Goal: Task Accomplishment & Management: Manage account settings

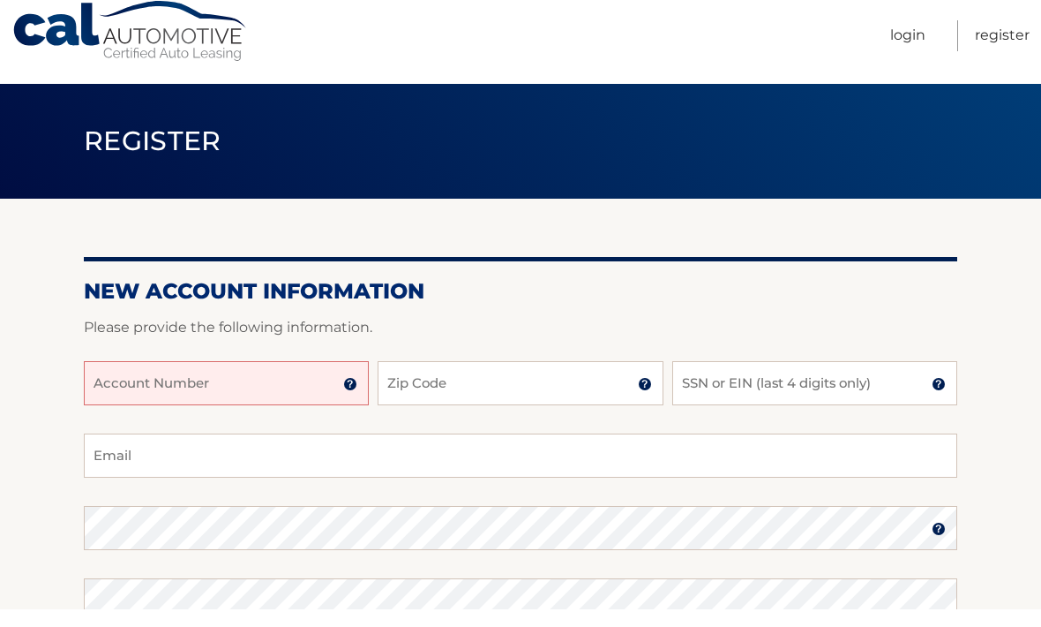
scroll to position [46, 0]
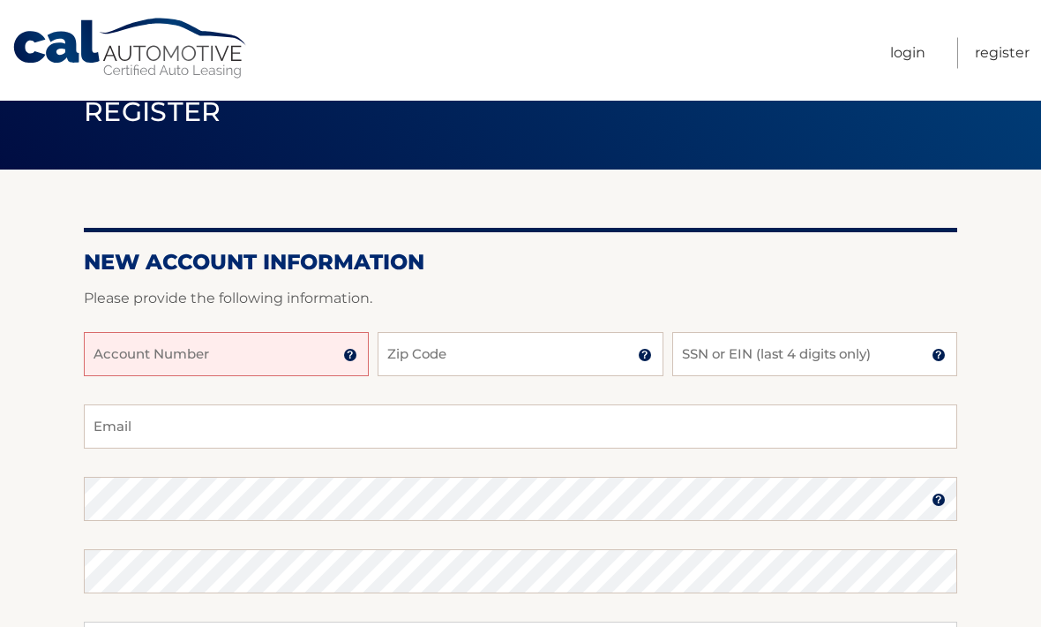
click at [356, 359] on img at bounding box center [350, 356] width 14 height 14
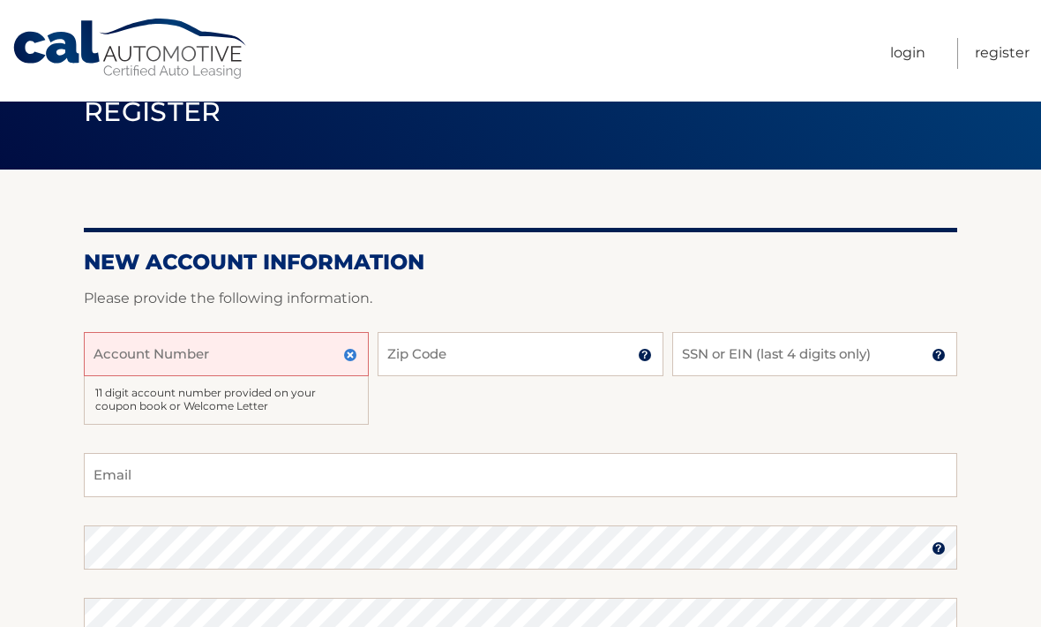
click at [241, 356] on input "Account Number" at bounding box center [226, 354] width 285 height 44
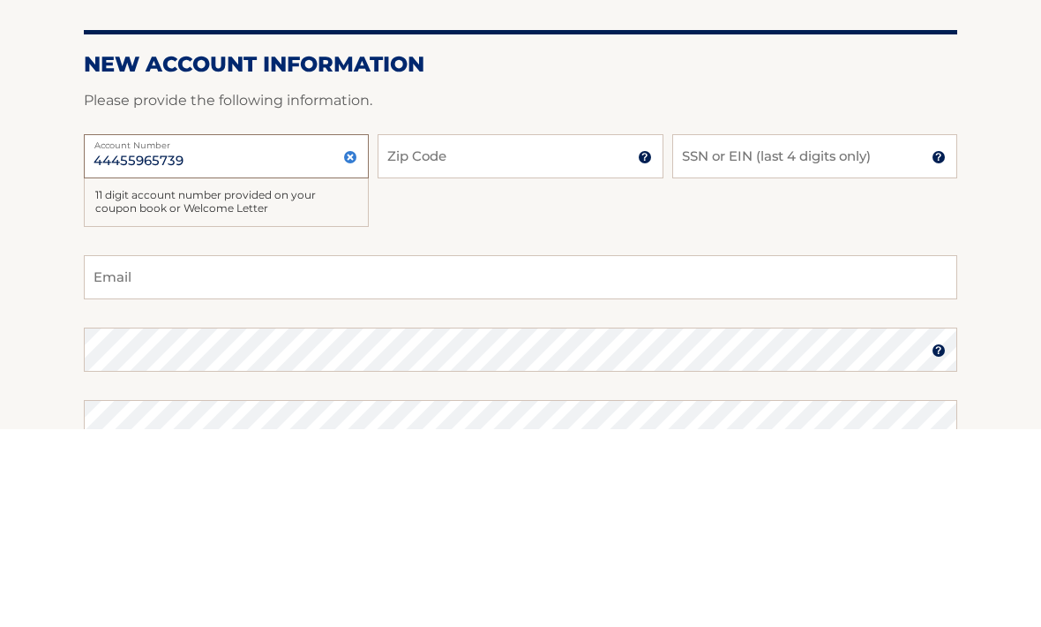
type input "44455965739"
click at [534, 333] on input "Zip Code" at bounding box center [520, 355] width 285 height 44
type input "11704"
click at [846, 333] on input "SSN or EIN (last 4 digits only)" at bounding box center [814, 355] width 285 height 44
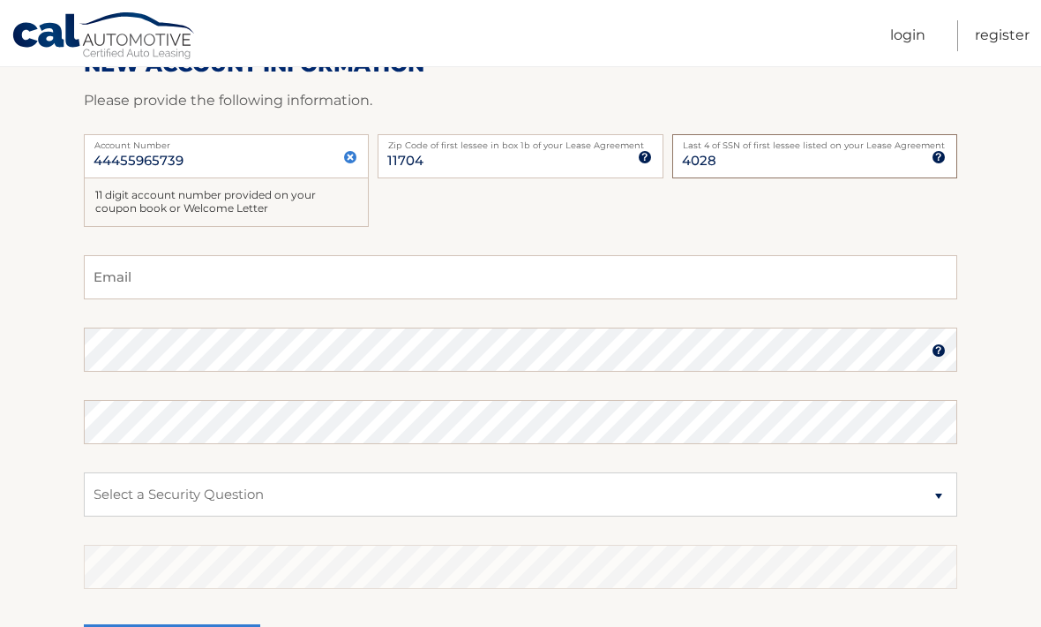
type input "4028"
click at [316, 274] on input "Email" at bounding box center [521, 277] width 874 height 44
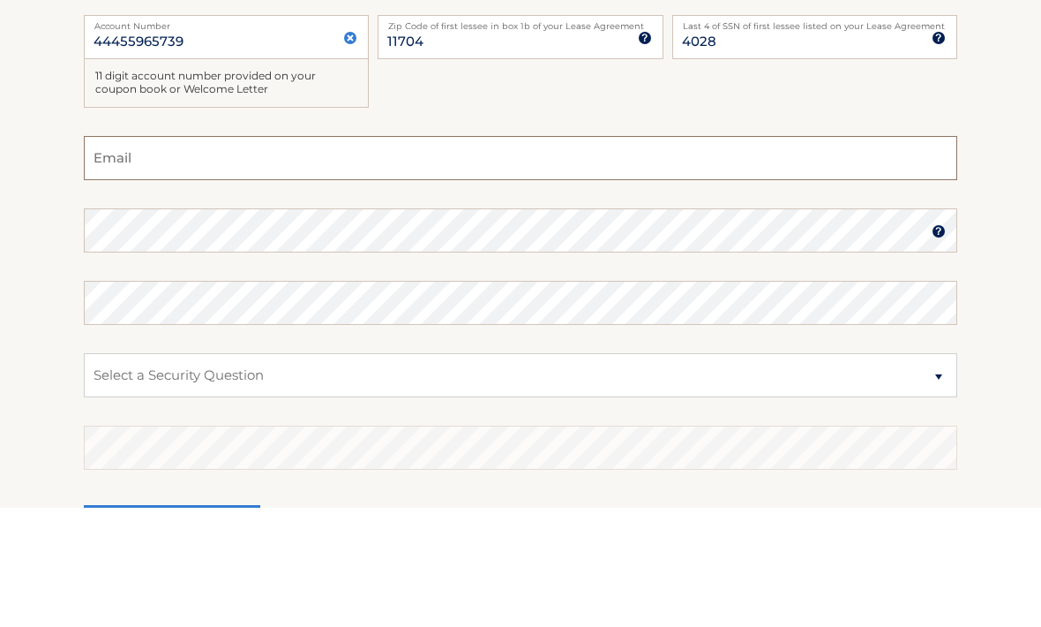
type input "imabettingal@gmail.com"
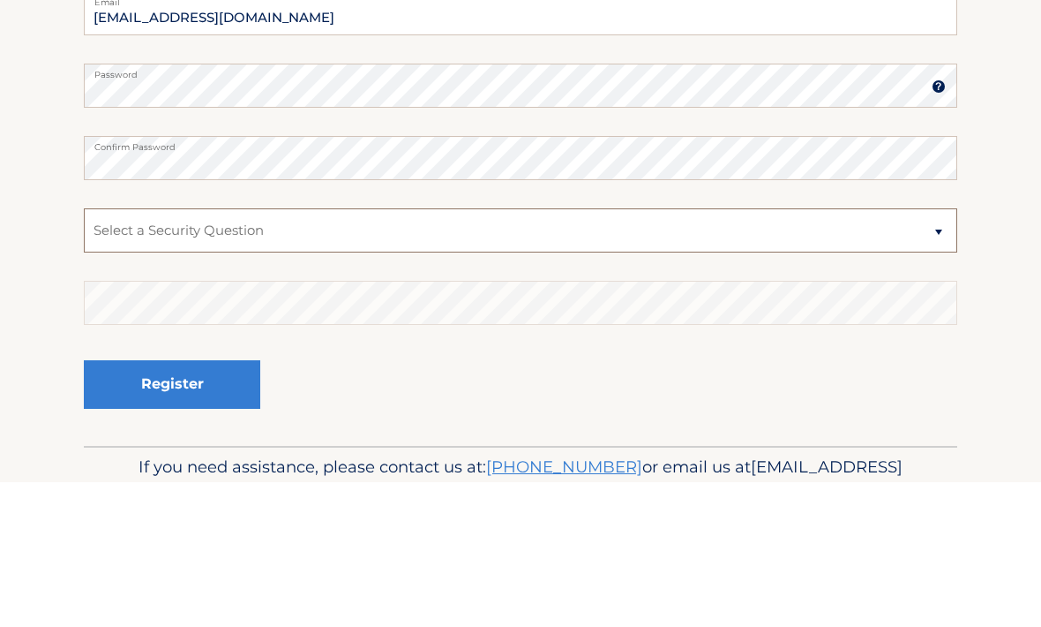
click at [392, 353] on select "Select a Security Question What was the name of your elementary school? What is…" at bounding box center [521, 375] width 874 height 44
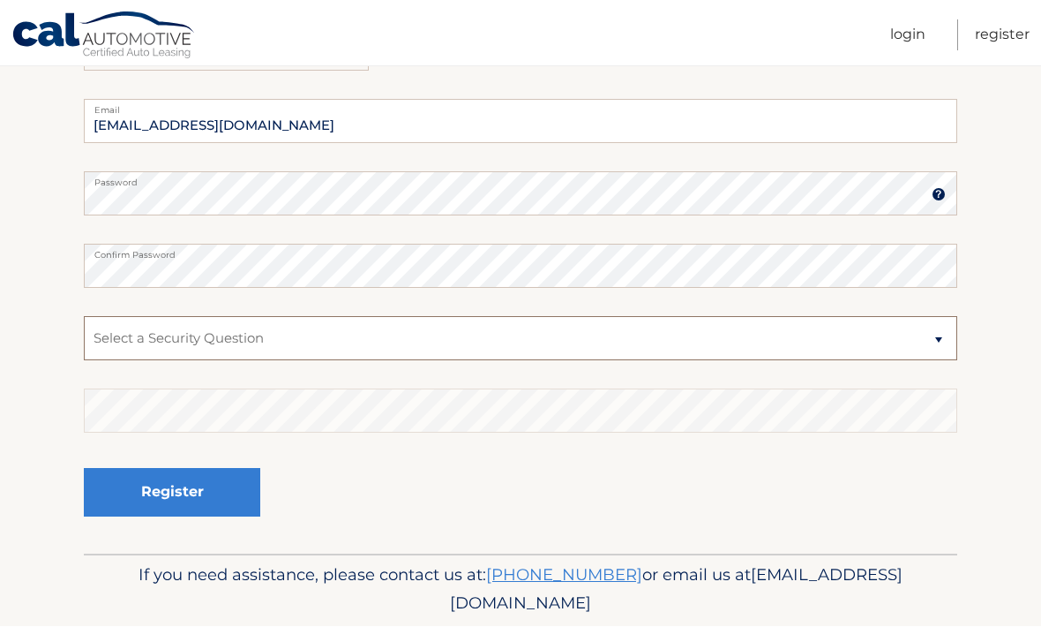
select select "4"
click at [219, 495] on button "Register" at bounding box center [172, 493] width 176 height 49
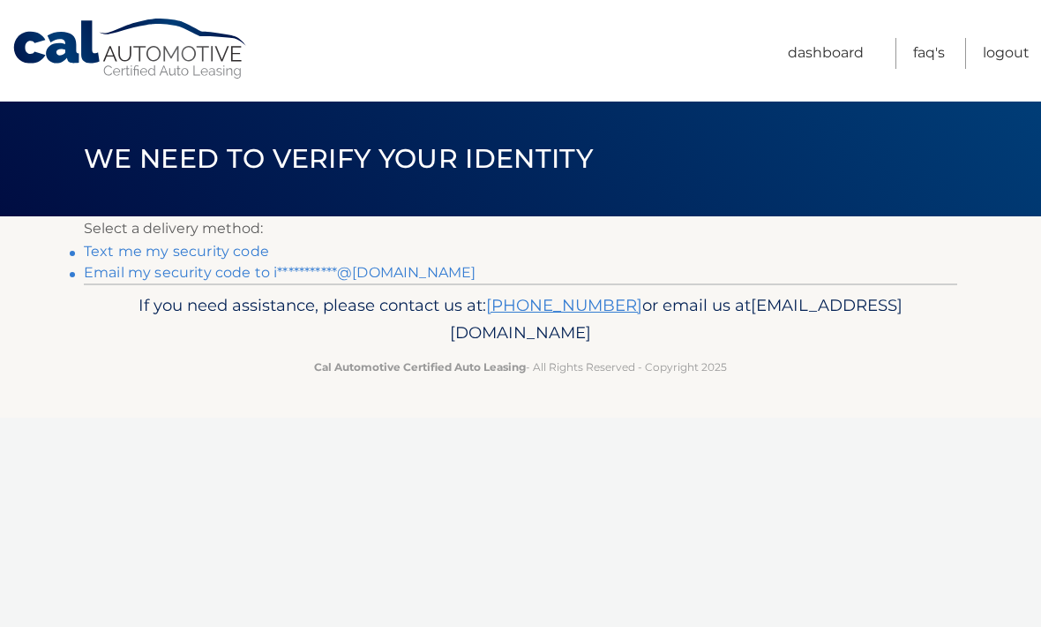
click at [236, 250] on link "Text me my security code" at bounding box center [176, 251] width 185 height 17
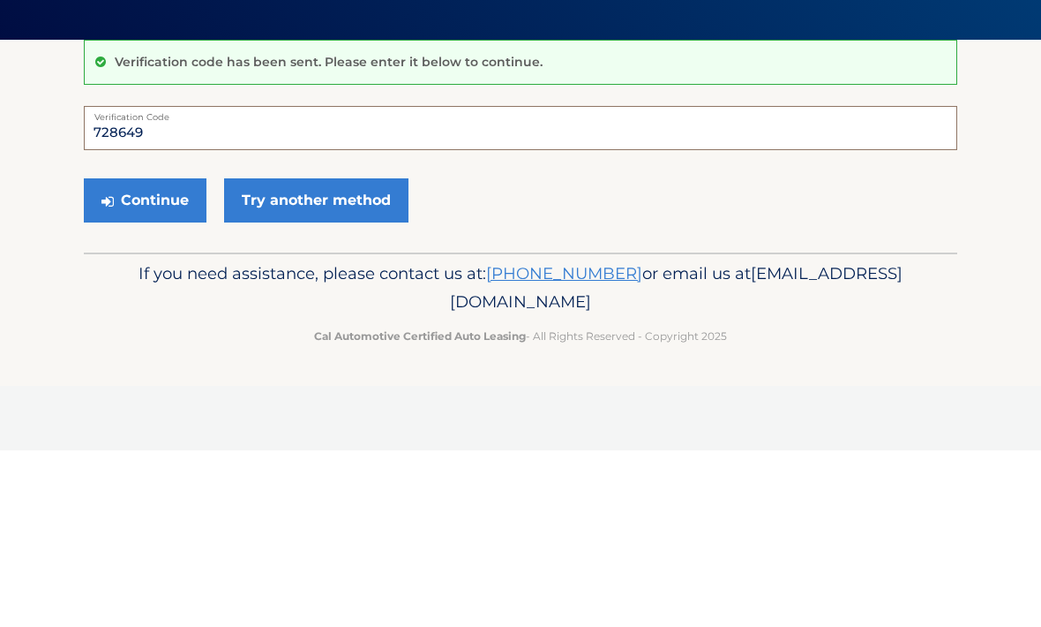
type input "728649"
click at [163, 355] on button "Continue" at bounding box center [145, 377] width 123 height 44
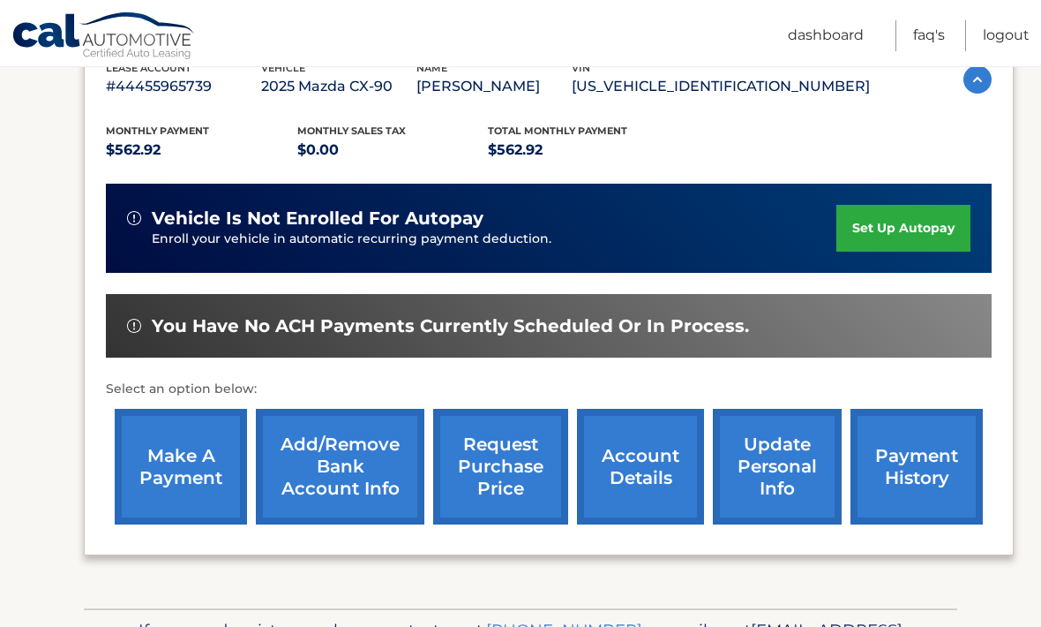
scroll to position [315, 0]
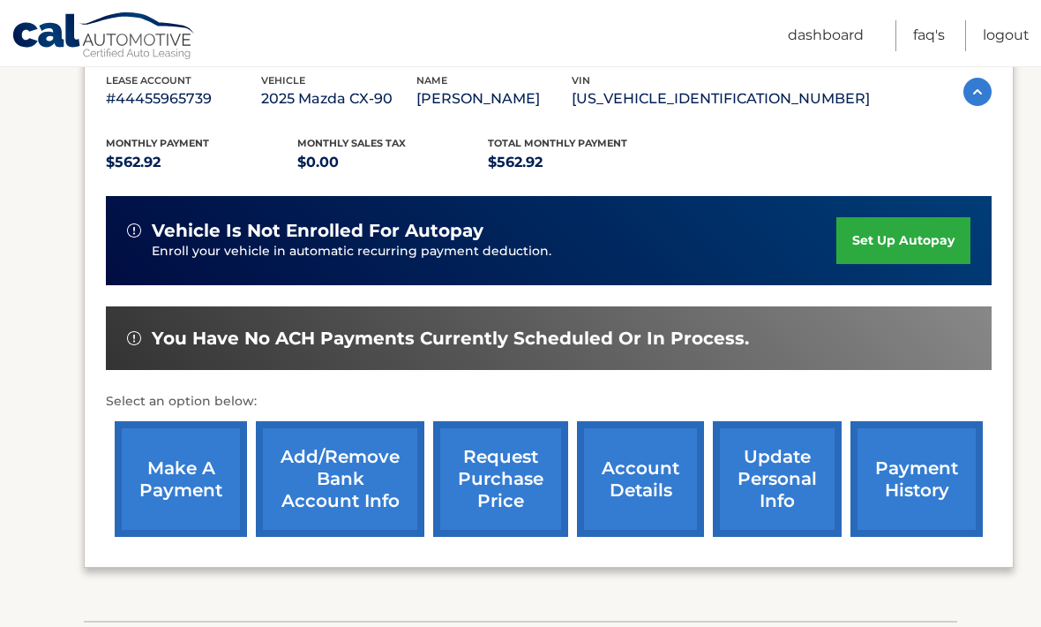
click at [923, 251] on link "set up autopay" at bounding box center [904, 240] width 134 height 47
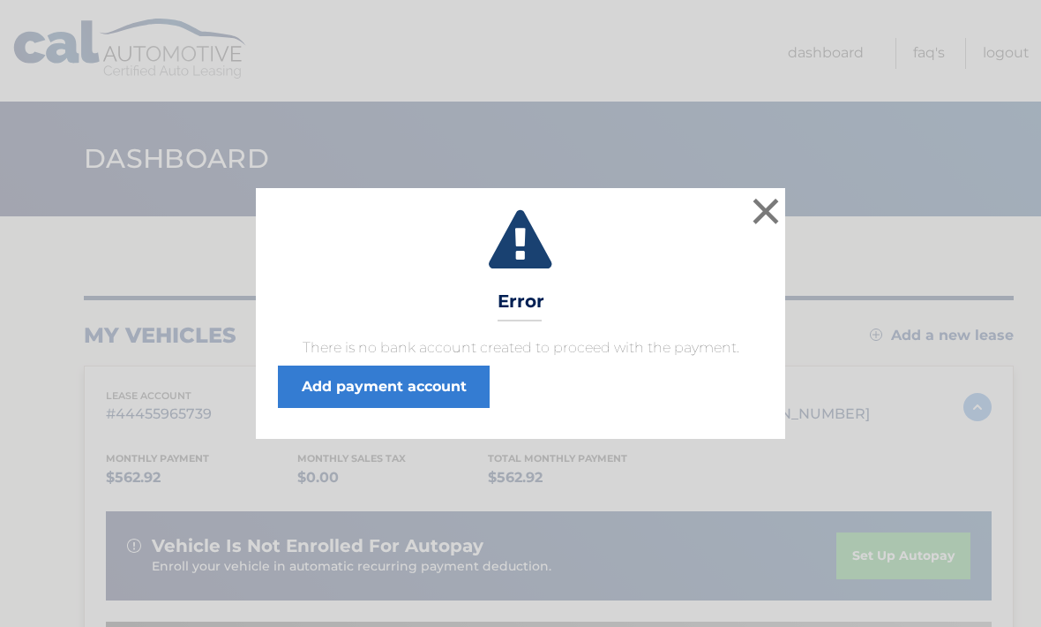
click at [768, 214] on button "×" at bounding box center [765, 210] width 35 height 35
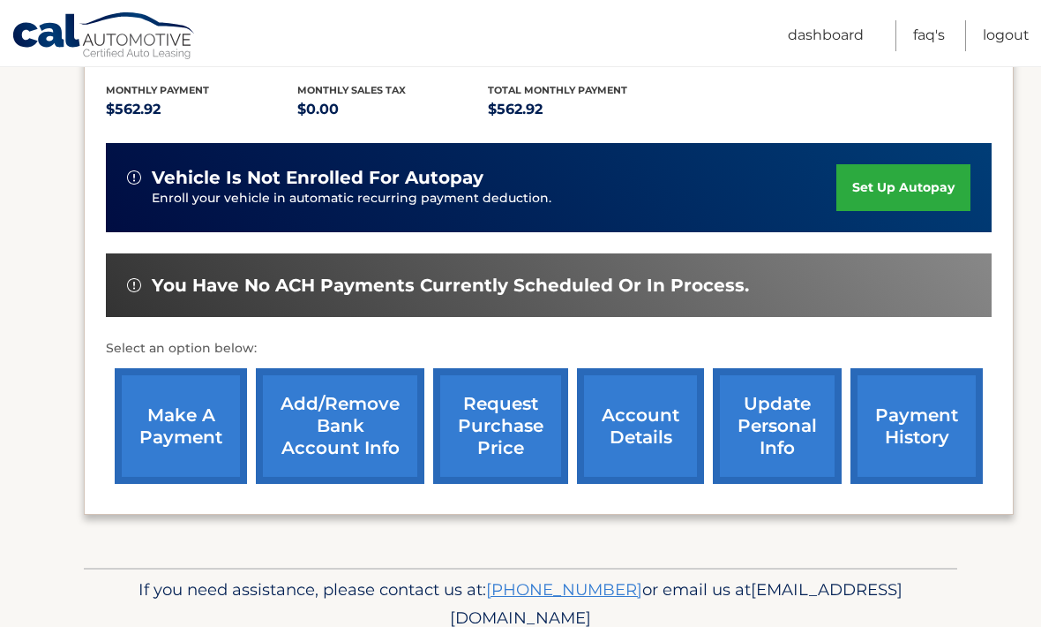
scroll to position [380, 0]
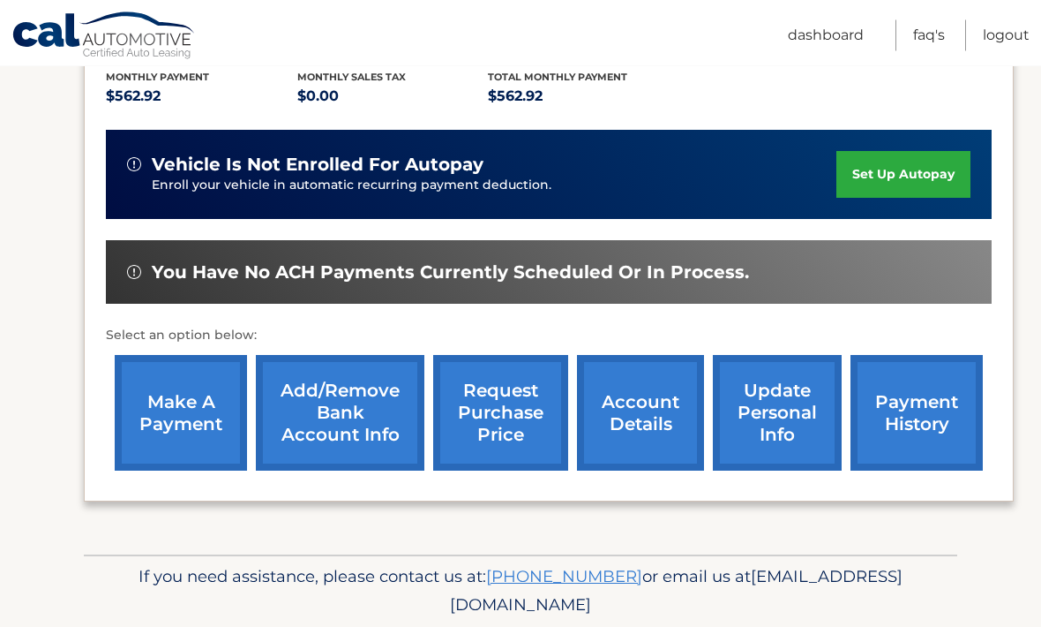
click at [357, 424] on link "Add/Remove bank account info" at bounding box center [340, 414] width 169 height 116
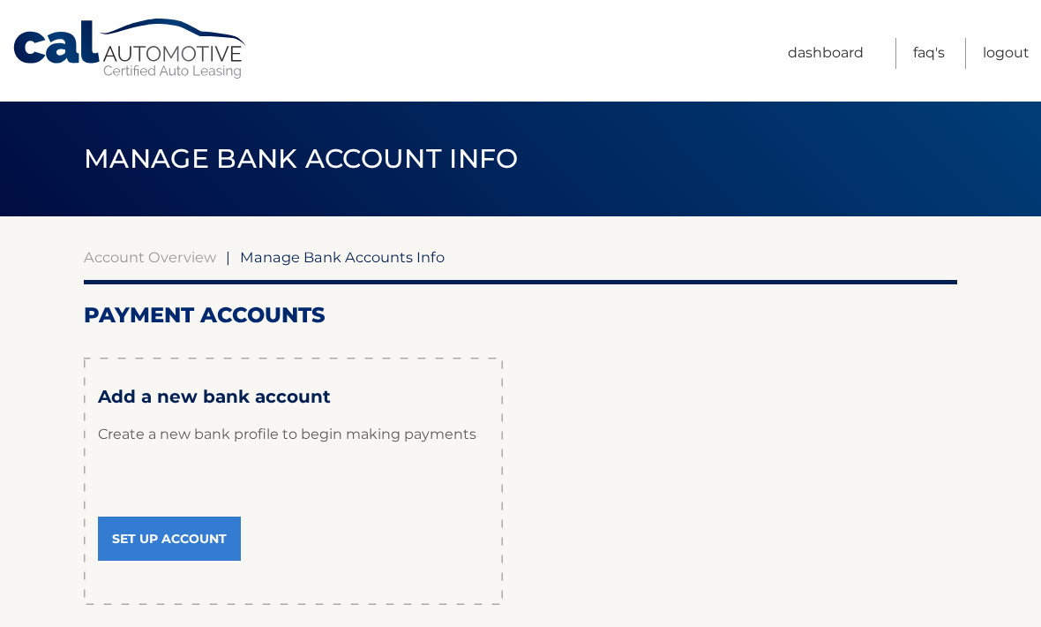
click at [208, 531] on link "Set Up Account" at bounding box center [169, 538] width 143 height 44
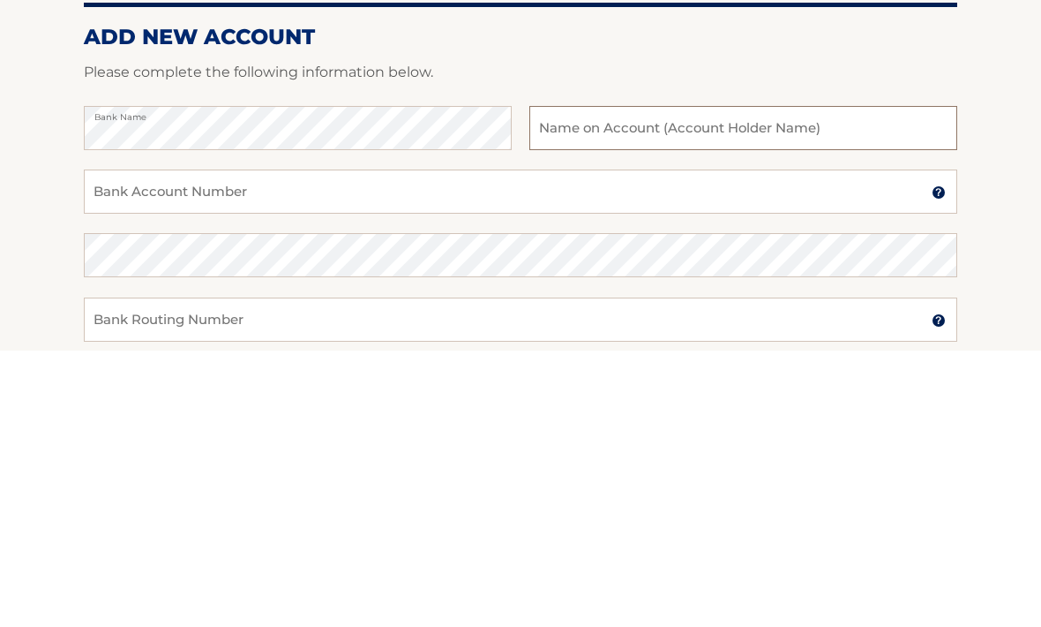
click at [705, 383] on input "text" at bounding box center [743, 405] width 428 height 44
type input "[PERSON_NAME]"
click at [311, 446] on input "Bank Account Number" at bounding box center [521, 468] width 874 height 44
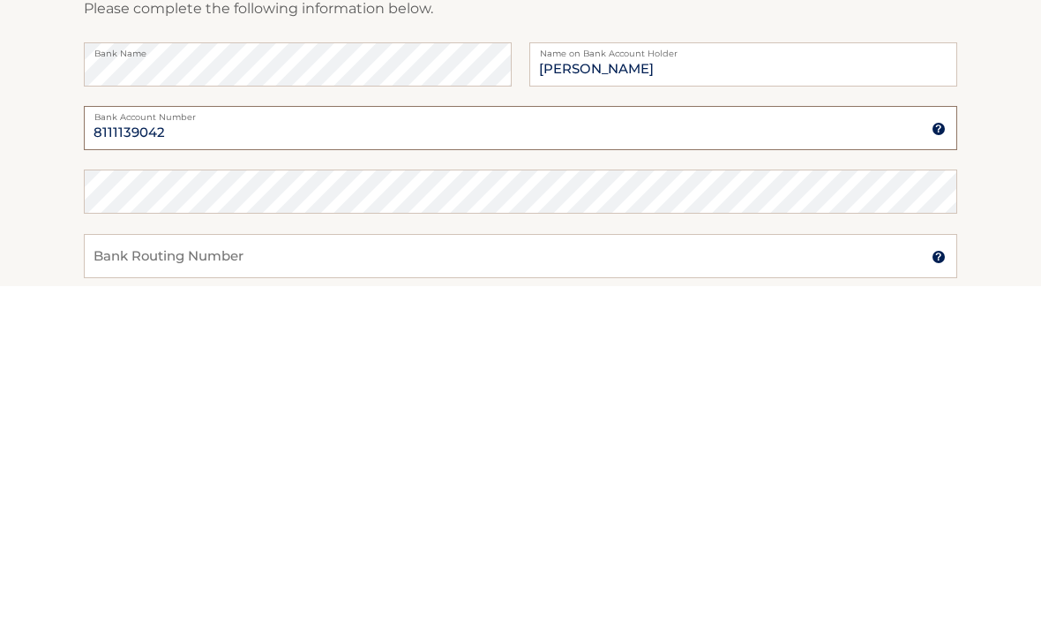
type input "8111139042"
click at [480, 574] on input "Bank Routing Number" at bounding box center [521, 596] width 874 height 44
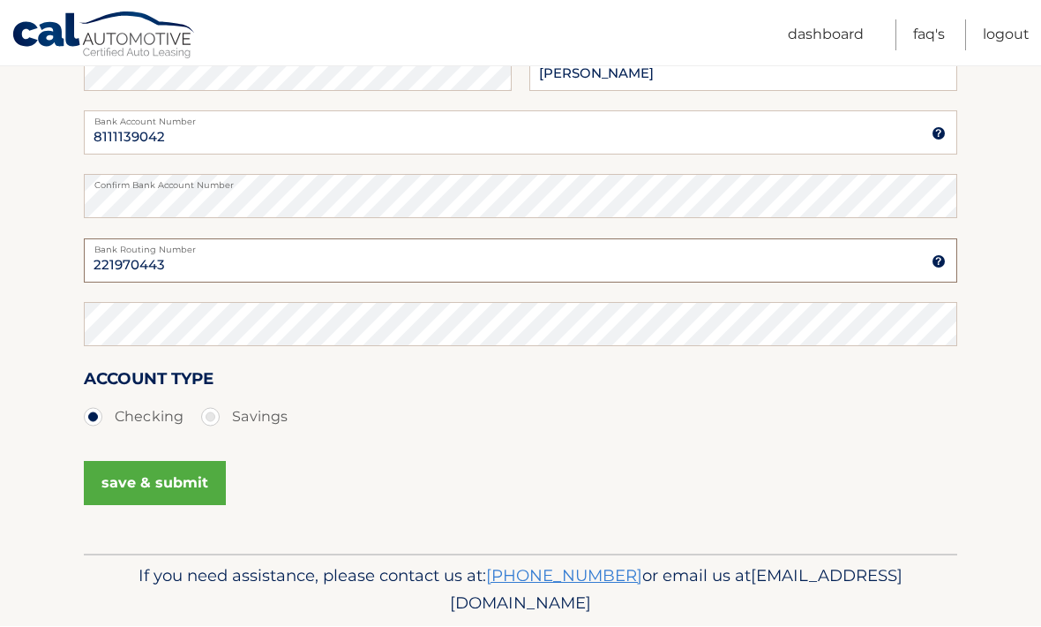
type input "221970443"
click at [196, 483] on button "save & submit" at bounding box center [155, 483] width 142 height 44
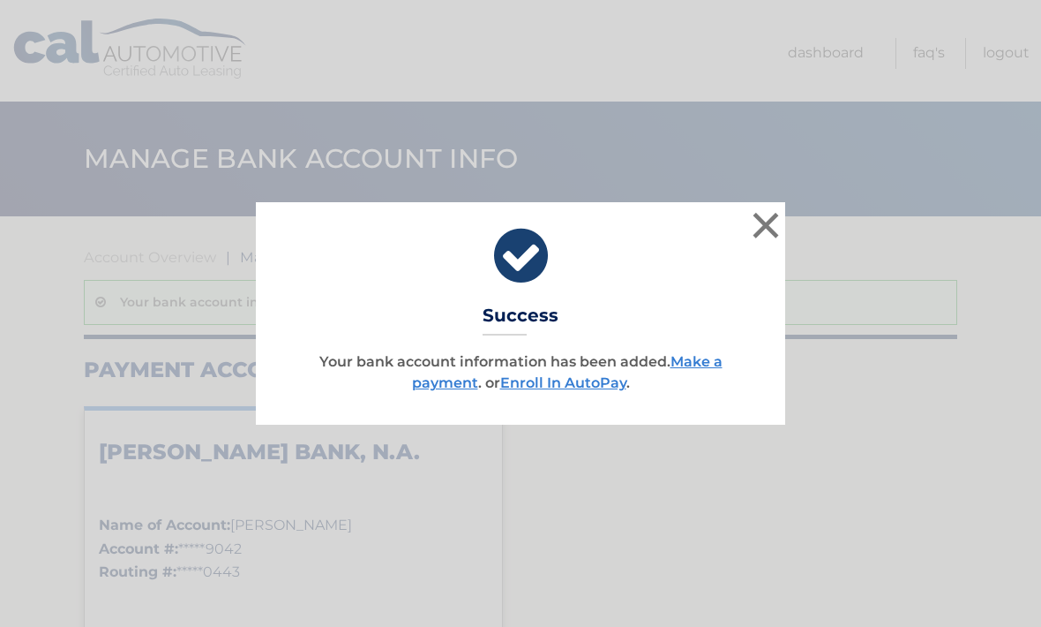
click at [705, 365] on link "Make a payment" at bounding box center [567, 372] width 311 height 38
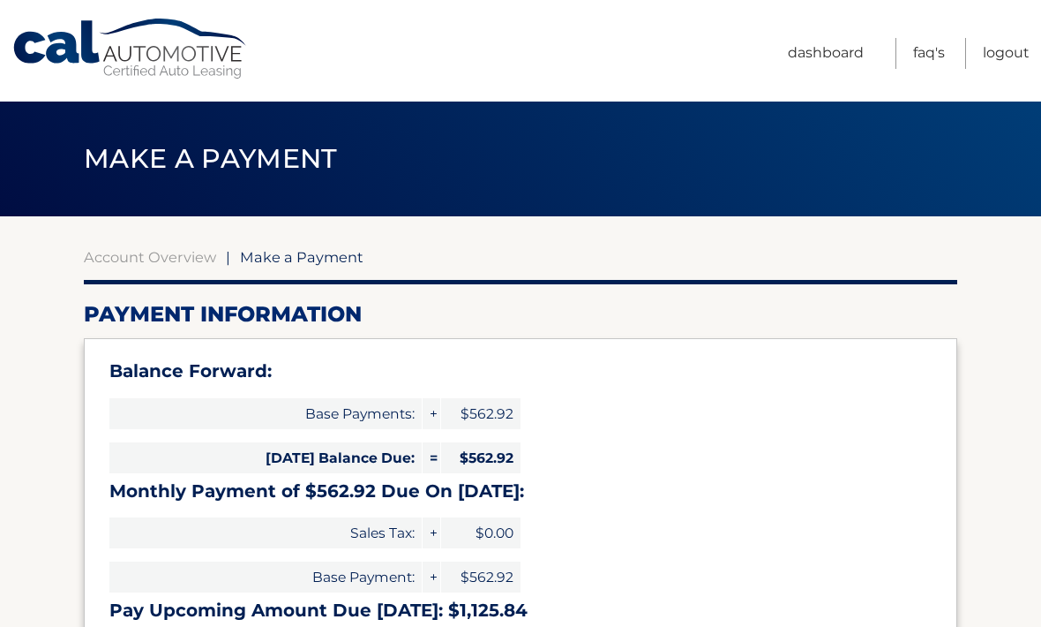
select select "MmVkMzcwZTItZTJjNi00MmQyLWI2ZGEtN2I3N2RjODk3NWQ5"
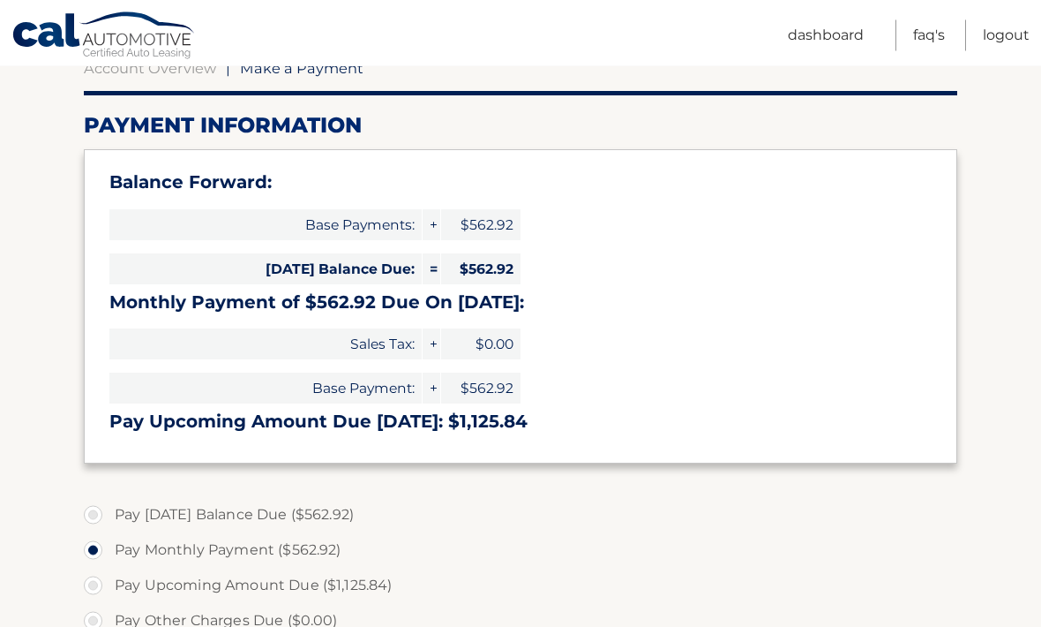
scroll to position [189, 0]
click at [99, 514] on label "Pay [DATE] Balance Due ($562.92)" at bounding box center [521, 514] width 874 height 35
click at [99, 514] on input "Pay [DATE] Balance Due ($562.92)" at bounding box center [100, 511] width 18 height 28
radio input "true"
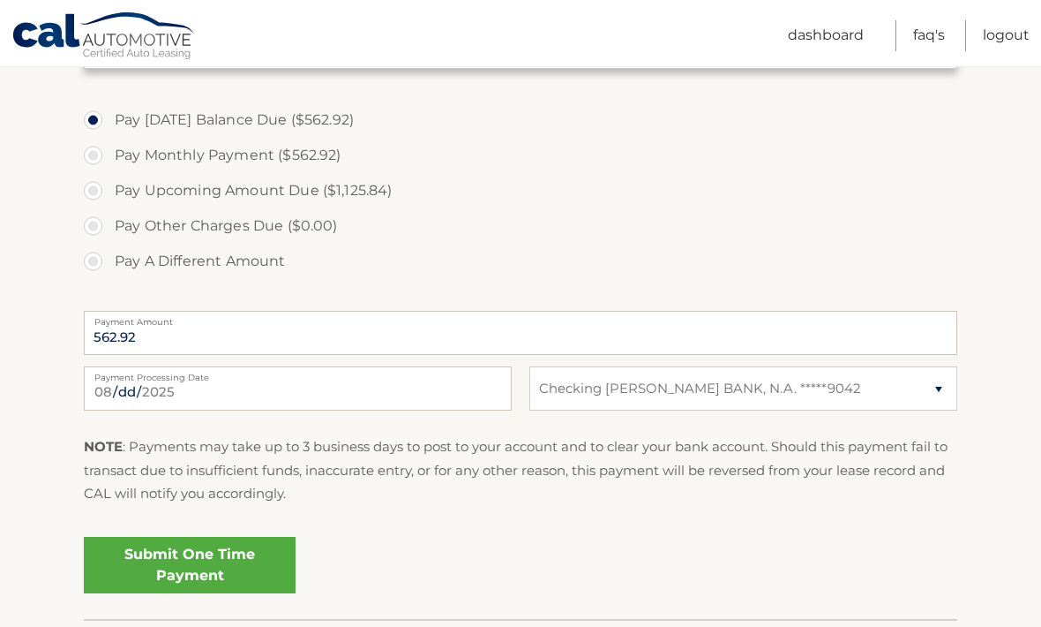
scroll to position [593, 0]
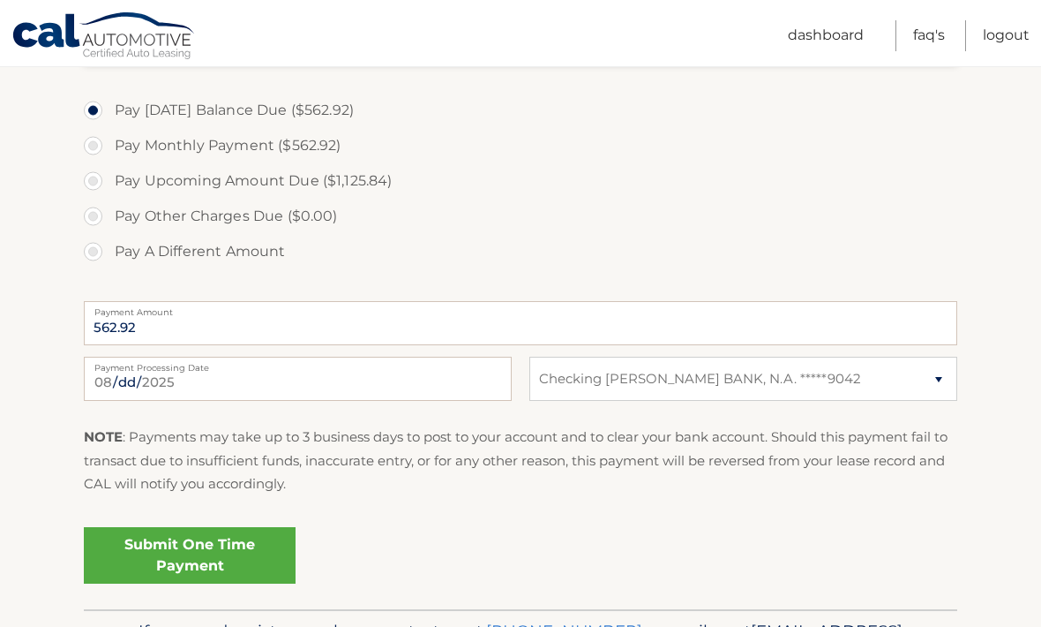
click at [244, 551] on link "Submit One Time Payment" at bounding box center [190, 555] width 212 height 56
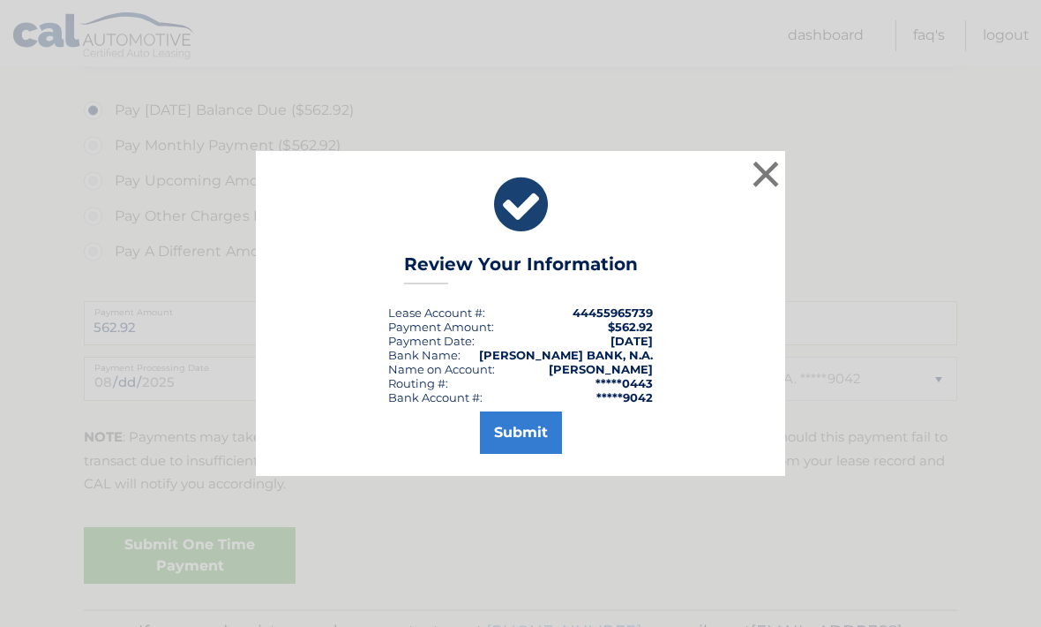
click at [530, 454] on button "Submit" at bounding box center [521, 432] width 82 height 42
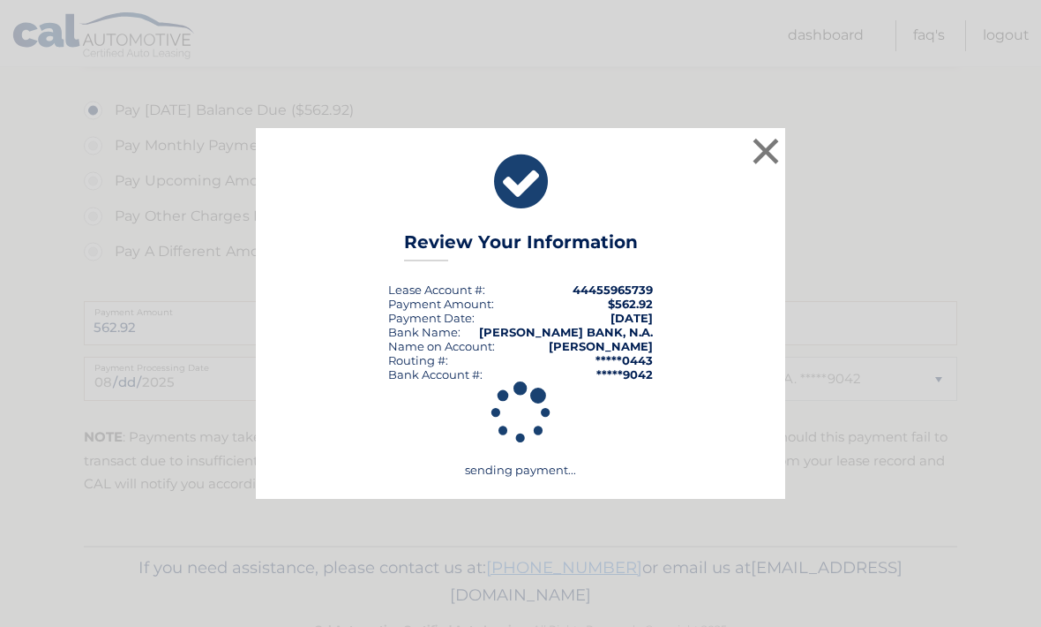
scroll to position [581, 0]
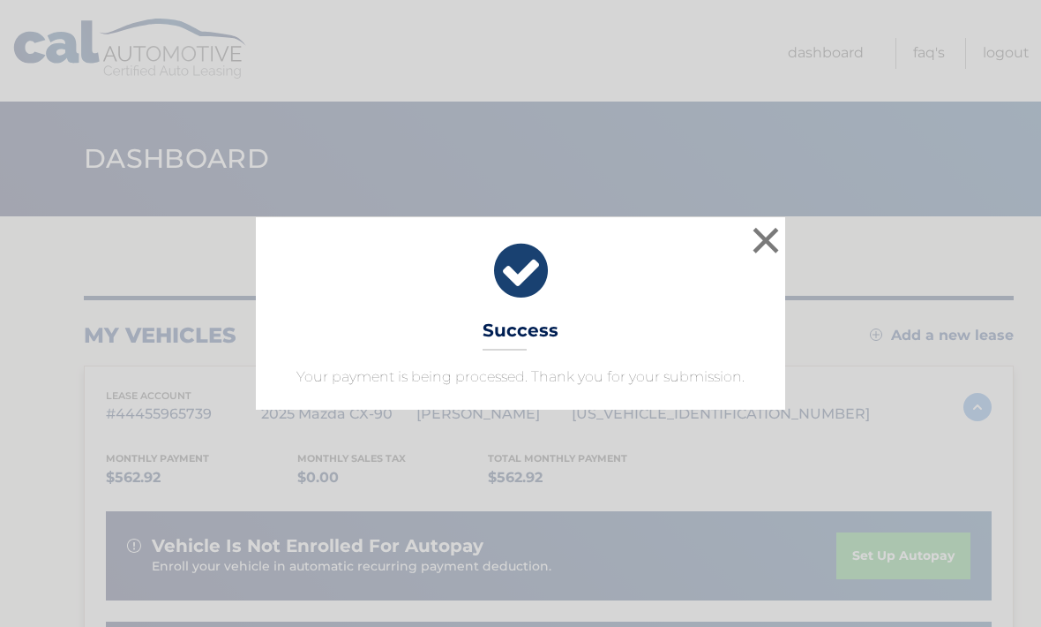
click at [768, 239] on button "×" at bounding box center [765, 239] width 35 height 35
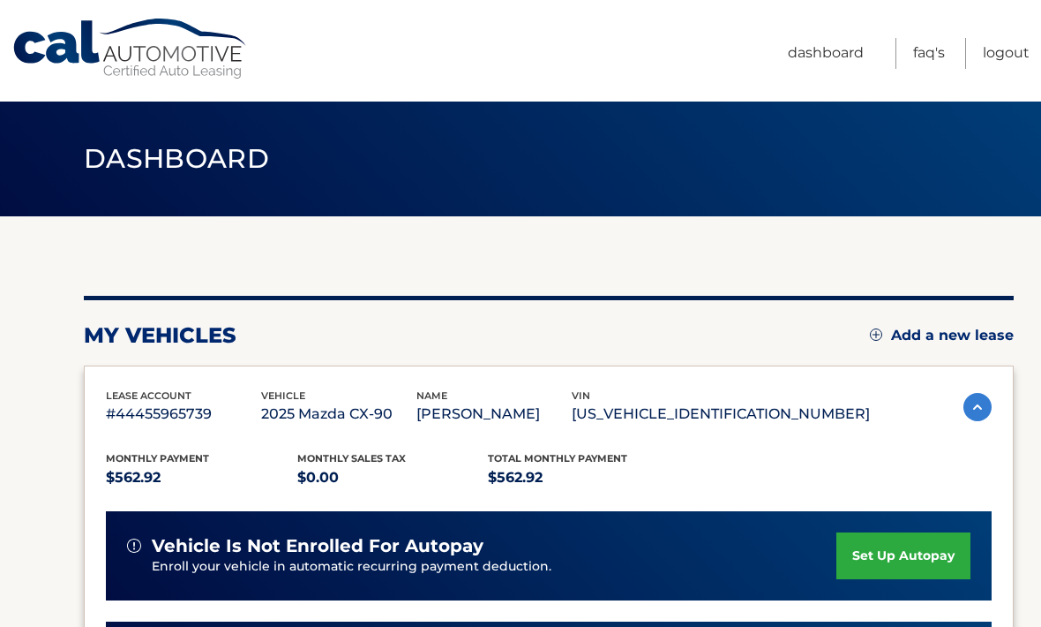
click at [1014, 56] on link "Logout" at bounding box center [1006, 53] width 47 height 31
